Goal: Task Accomplishment & Management: Manage account settings

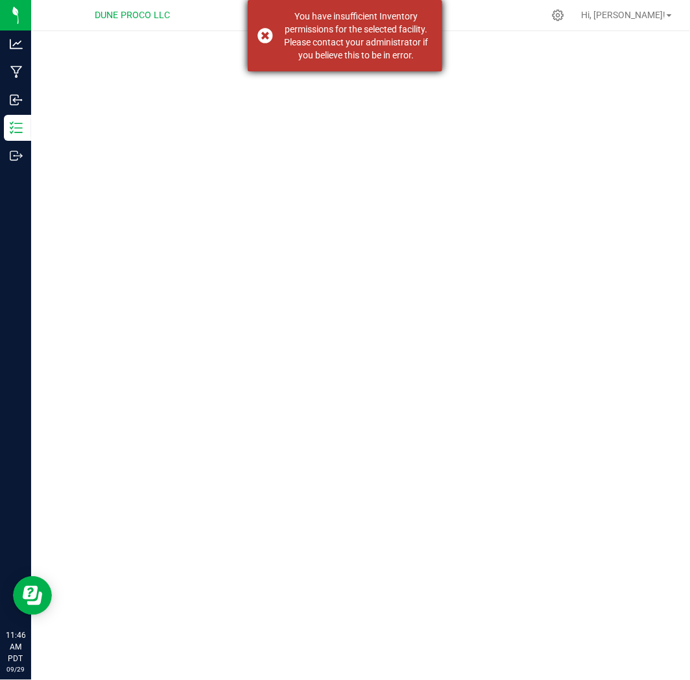
click at [267, 29] on div "You have insufficient Inventory permissions for the selected facility. Please c…" at bounding box center [345, 35] width 195 height 71
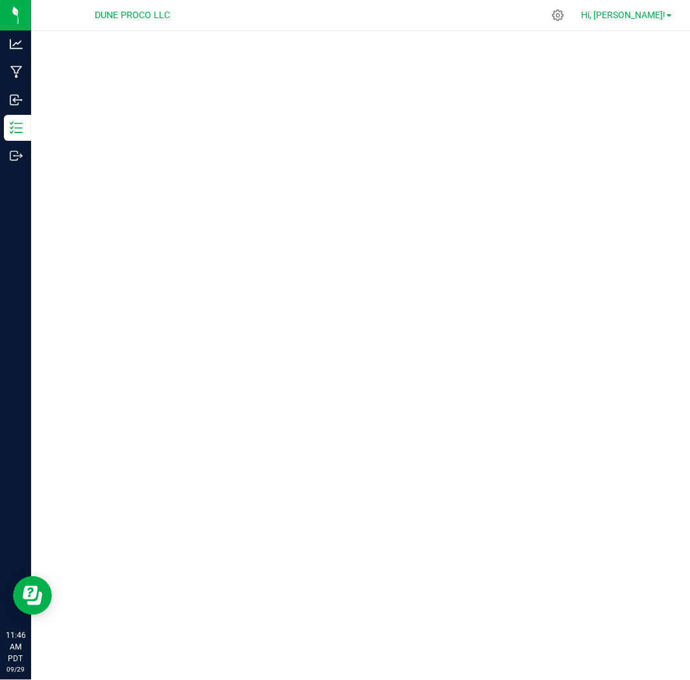
click at [634, 21] on link "Hi, [PERSON_NAME]!" at bounding box center [626, 15] width 101 height 14
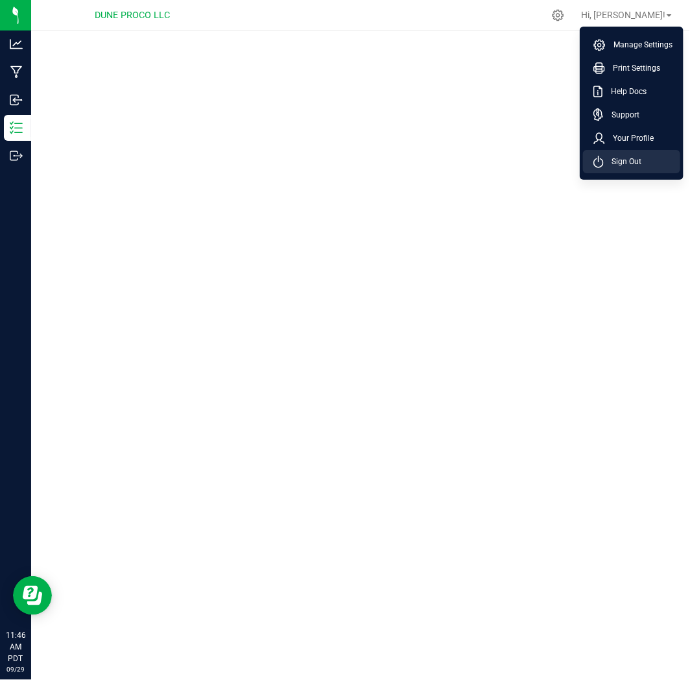
click at [611, 165] on span "Sign Out" at bounding box center [623, 161] width 38 height 13
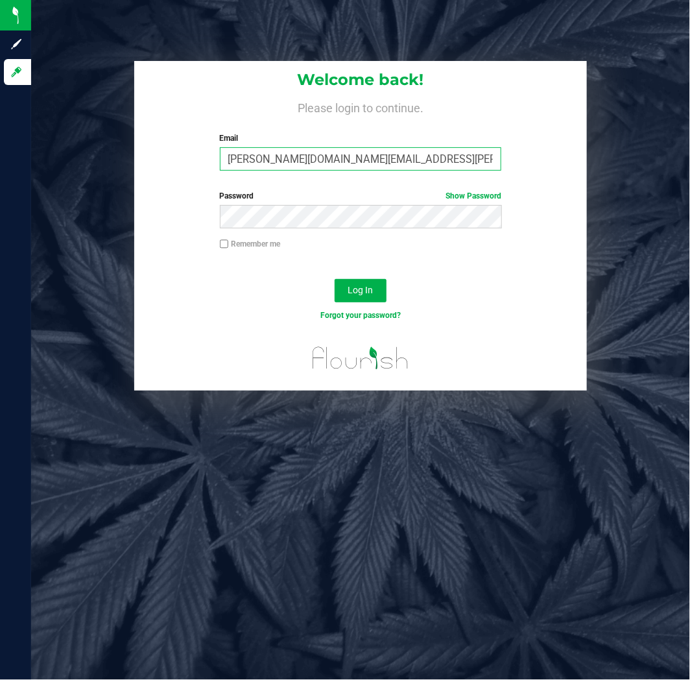
click at [296, 162] on input "[PERSON_NAME][DOMAIN_NAME][EMAIL_ADDRESS][PERSON_NAME][DOMAIN_NAME]" at bounding box center [361, 158] width 282 height 23
type input "[PERSON_NAME][EMAIL_ADDRESS][PERSON_NAME][DOMAIN_NAME]"
click at [335, 279] on button "Log In" at bounding box center [361, 290] width 52 height 23
